Goal: Information Seeking & Learning: Understand process/instructions

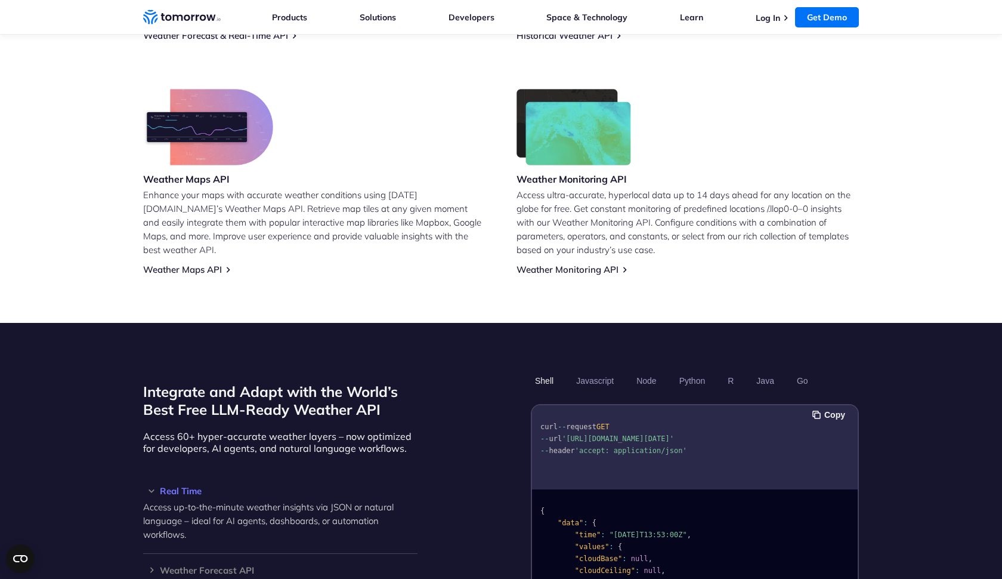
scroll to position [690, 0]
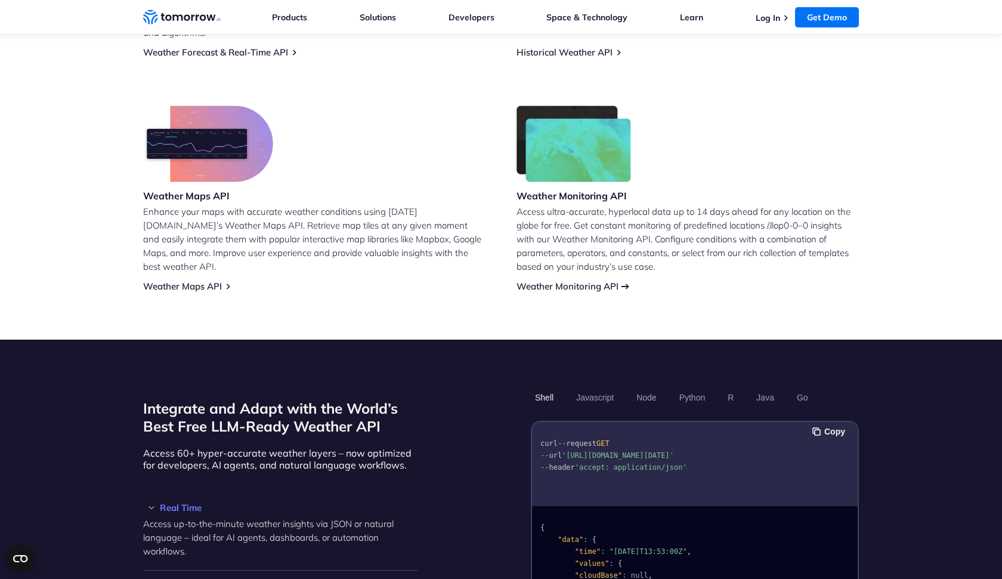
click at [537, 280] on link "Weather Monitoring API" at bounding box center [568, 285] width 102 height 11
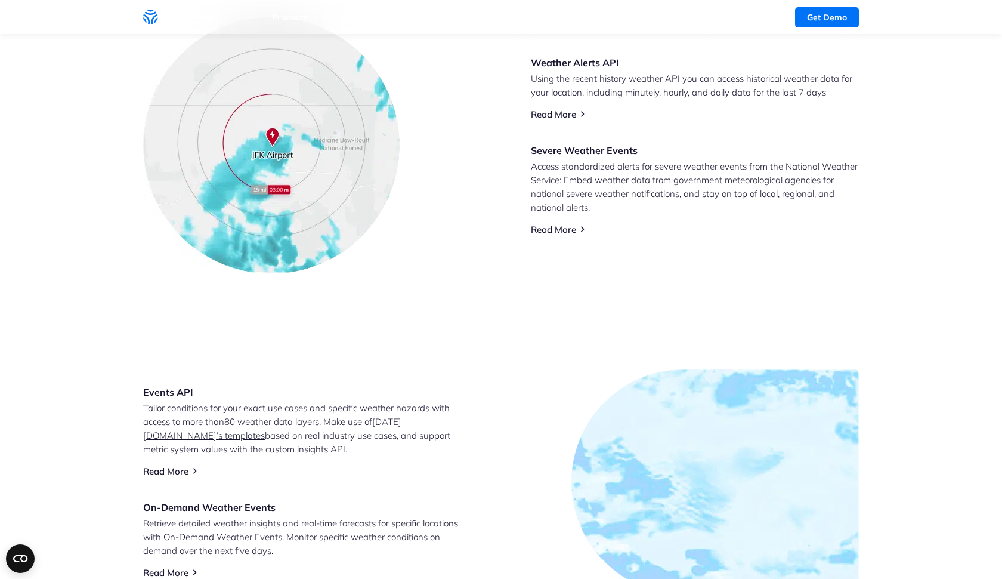
scroll to position [132, 0]
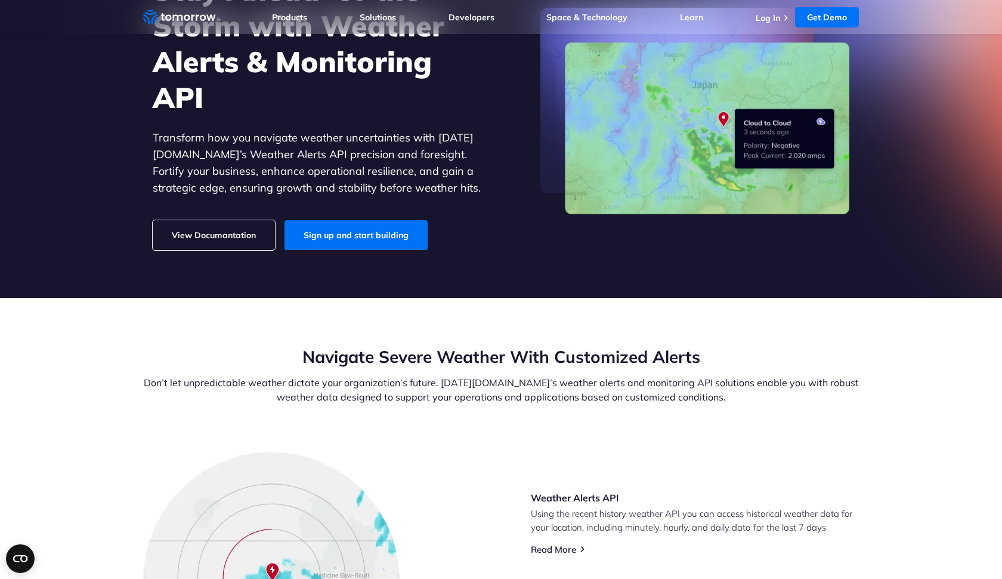
click at [206, 240] on link "View Documantation" at bounding box center [214, 235] width 122 height 30
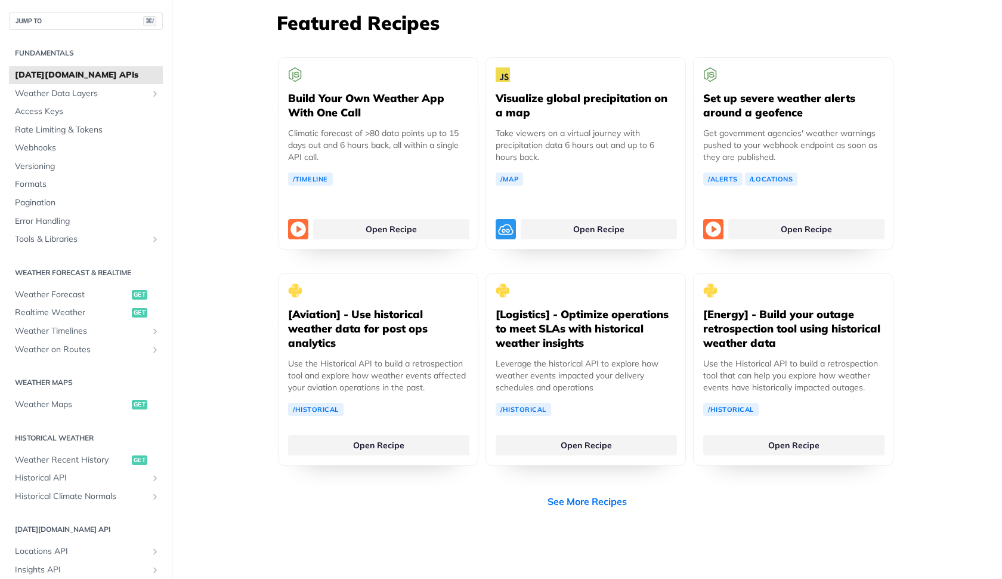
scroll to position [2227, 0]
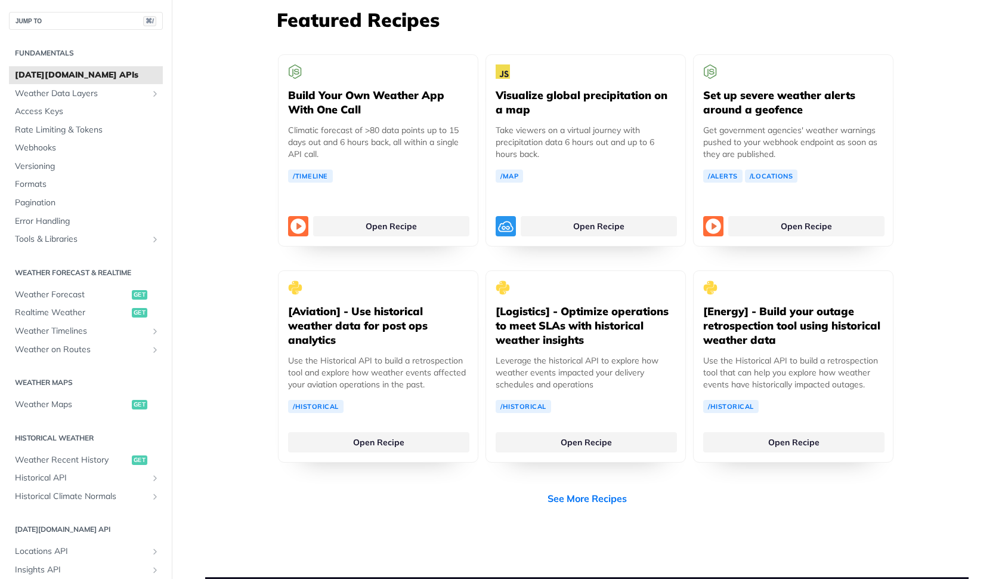
click at [386, 428] on link "Open Recipe" at bounding box center [378, 438] width 181 height 20
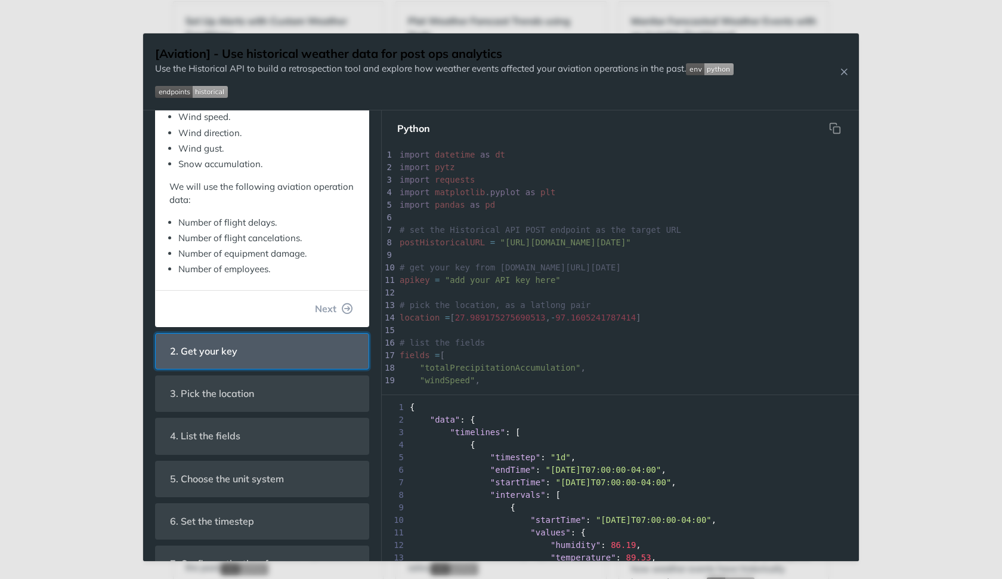
click at [244, 342] on span "2. Get your key" at bounding box center [204, 351] width 84 height 23
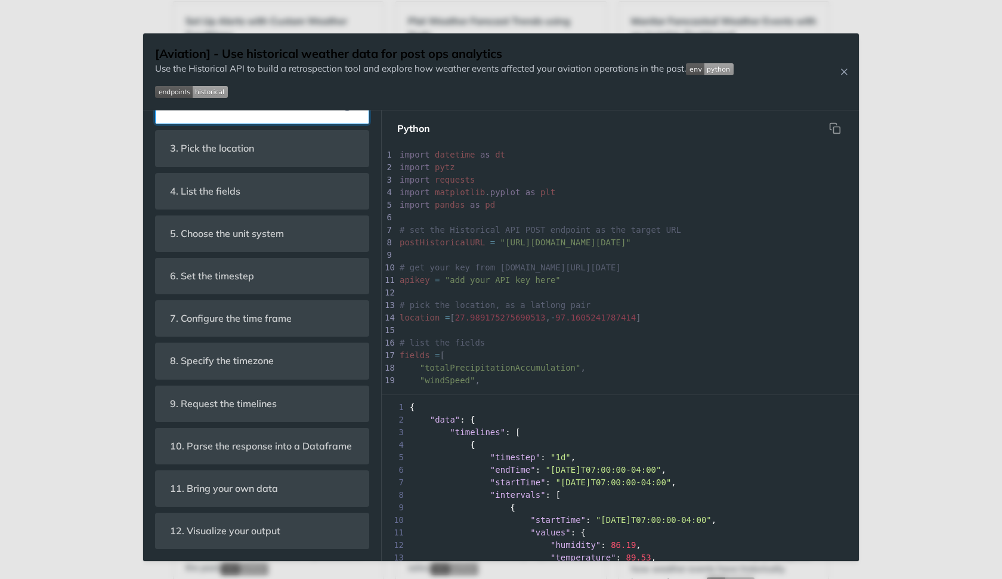
scroll to position [165, 0]
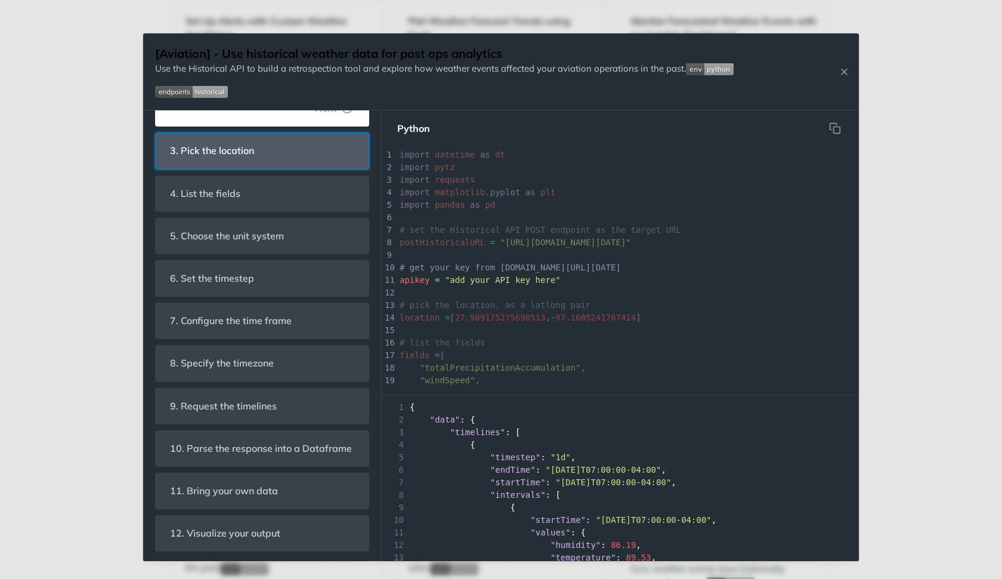
click at [237, 158] on span "3. Pick the location" at bounding box center [212, 150] width 101 height 23
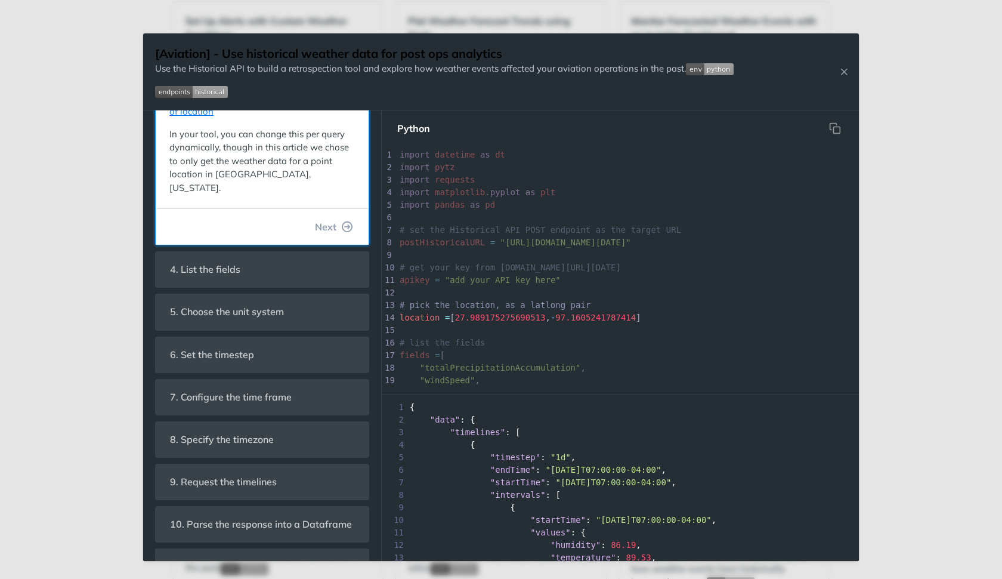
scroll to position [32, 0]
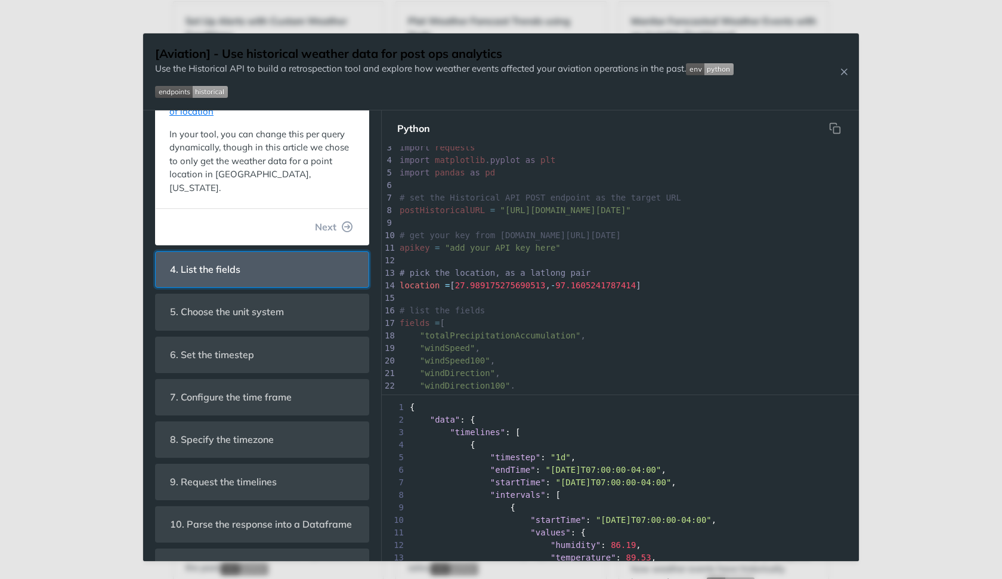
click at [245, 258] on span "4. List the fields" at bounding box center [205, 269] width 87 height 23
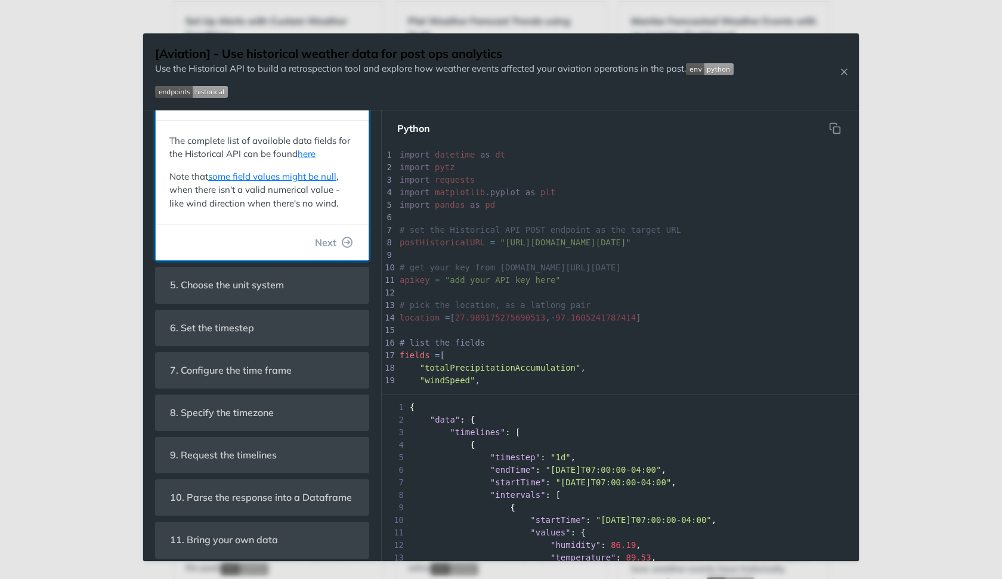
scroll to position [113, 0]
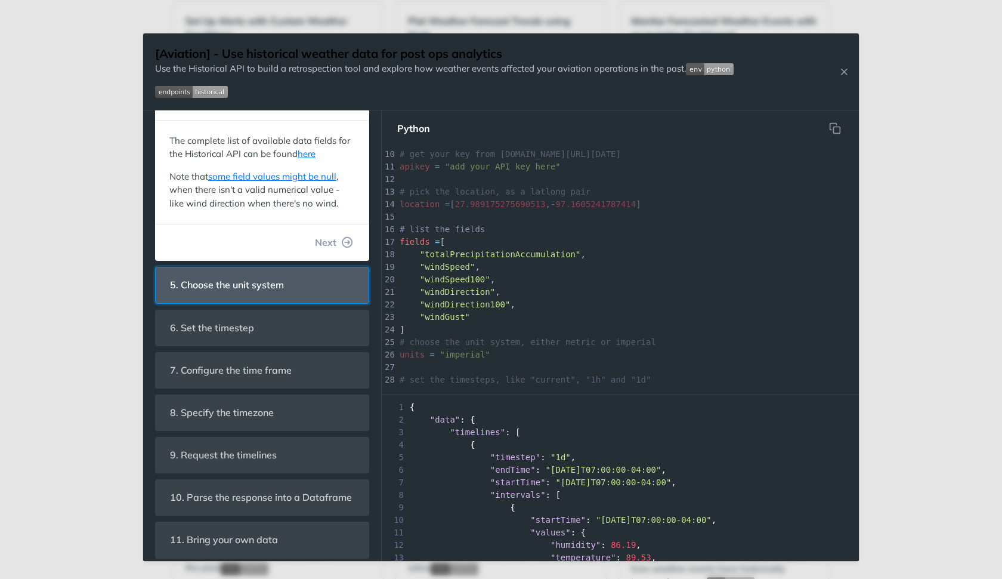
click at [249, 295] on header "5. Choose the unit system" at bounding box center [262, 284] width 213 height 35
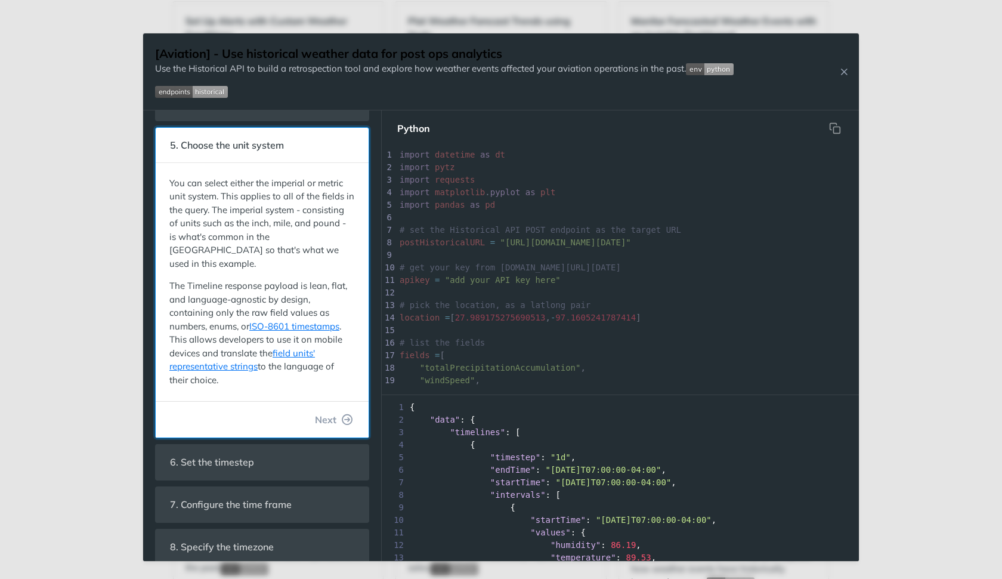
scroll to position [183, 0]
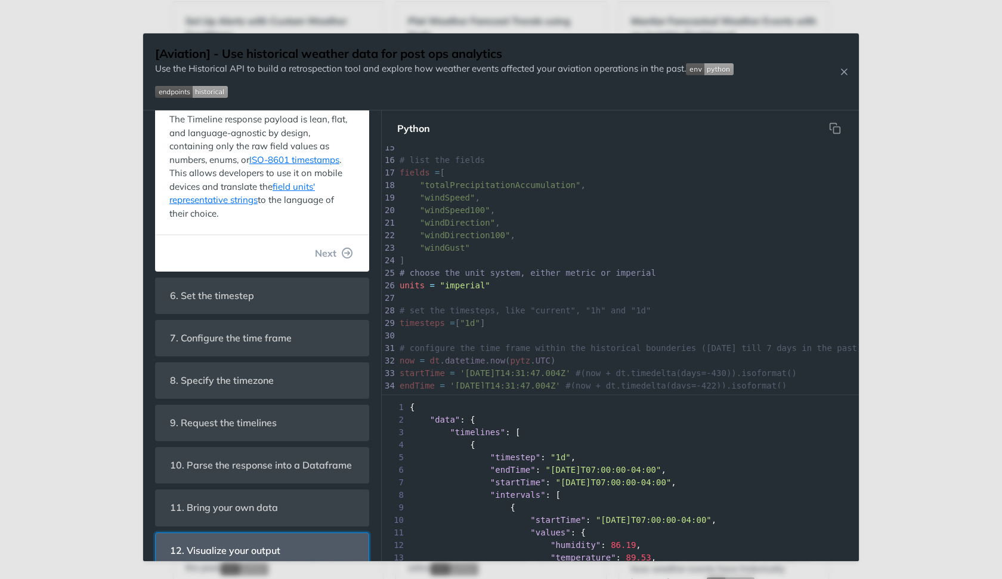
click at [245, 539] on span "12. Visualize your output" at bounding box center [225, 550] width 127 height 23
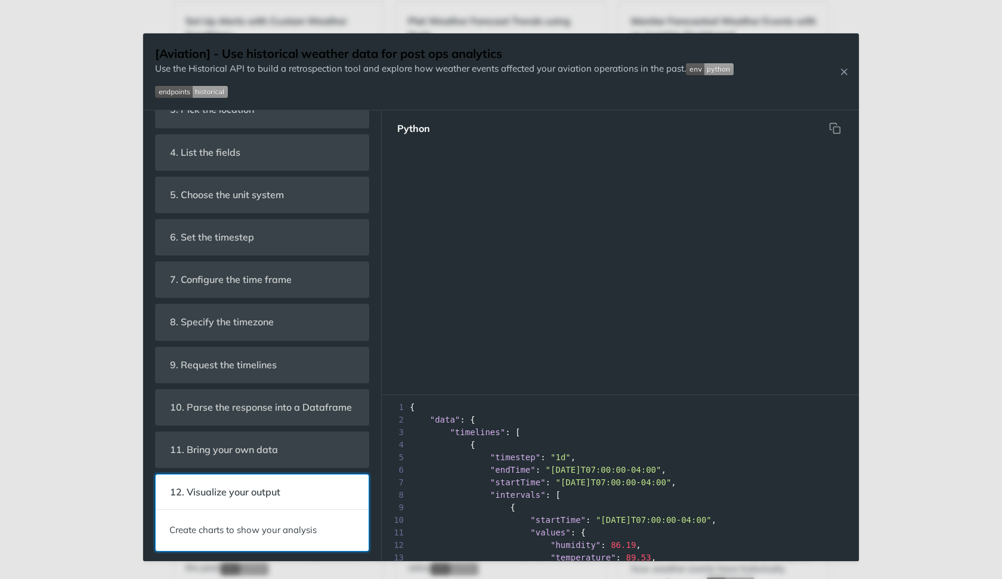
scroll to position [619, 0]
